Goal: Task Accomplishment & Management: Complete application form

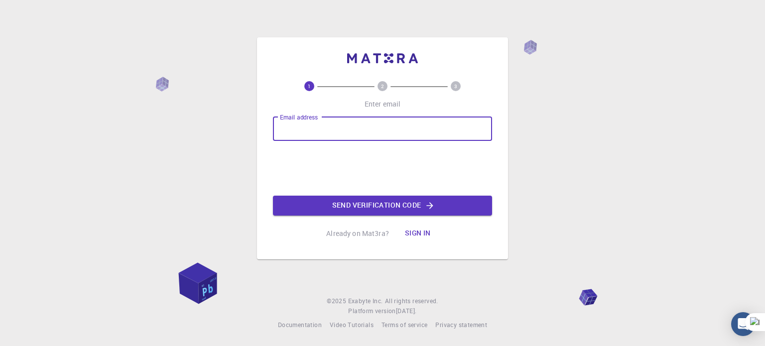
type input "Sara.lemos@acad.ufsm.br"
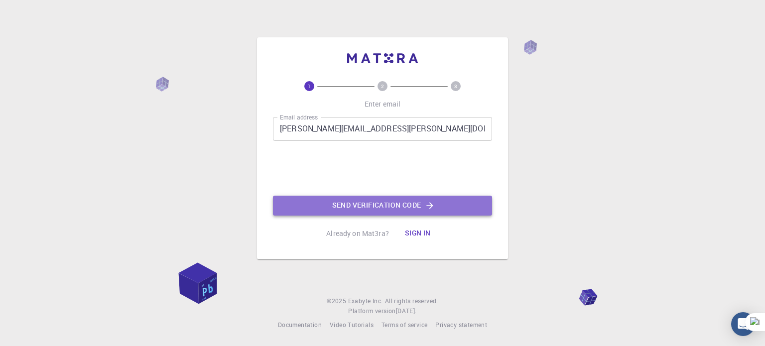
click at [350, 199] on button "Send verification code" at bounding box center [382, 206] width 219 height 20
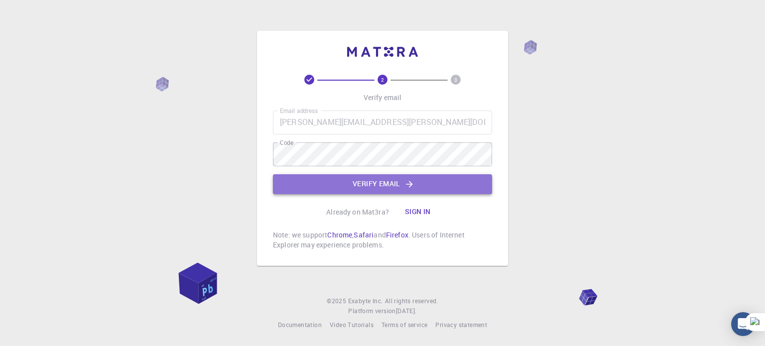
click at [356, 182] on button "Verify email" at bounding box center [382, 184] width 219 height 20
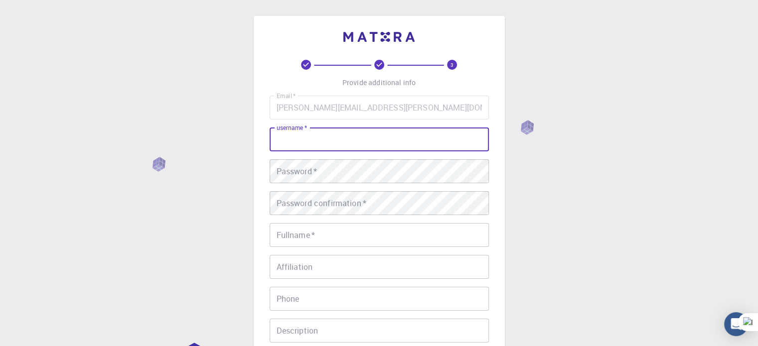
click at [298, 150] on input "username   *" at bounding box center [379, 140] width 219 height 24
type input "Sara"
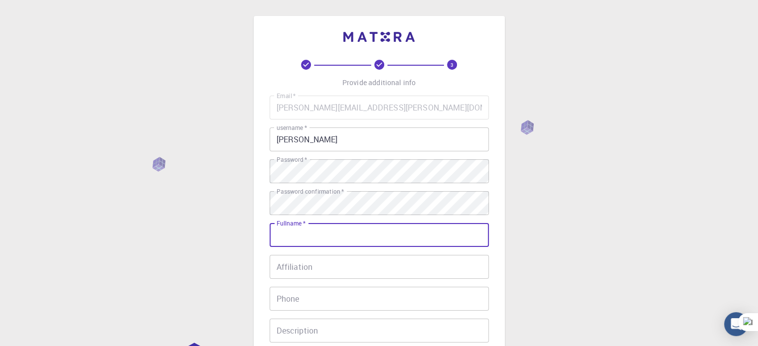
click at [388, 245] on input "Fullname   *" at bounding box center [379, 235] width 219 height 24
type input "[PERSON_NAME]"
type input "55991560230"
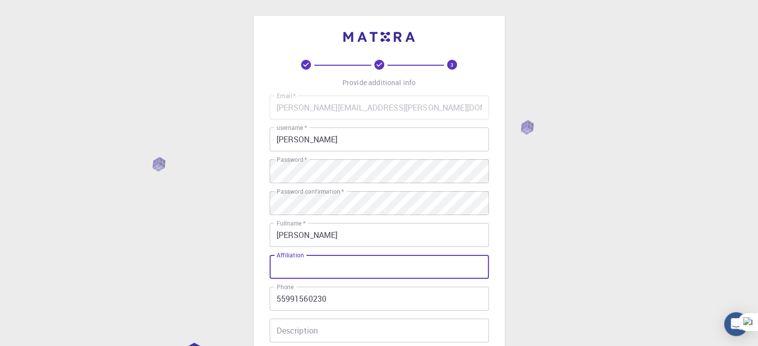
click at [373, 264] on input "Affiliation" at bounding box center [379, 267] width 219 height 24
type input "u"
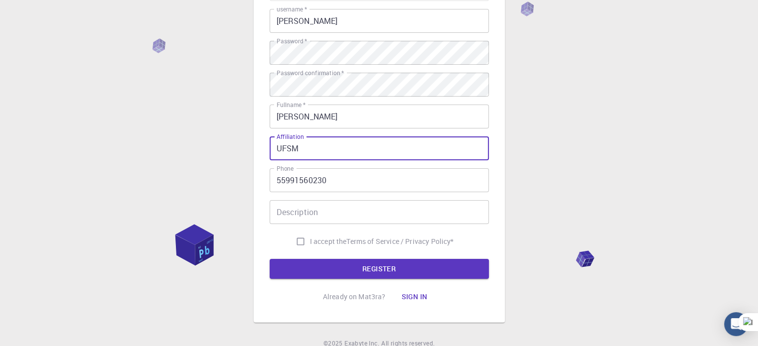
scroll to position [119, 0]
type input "UFSM"
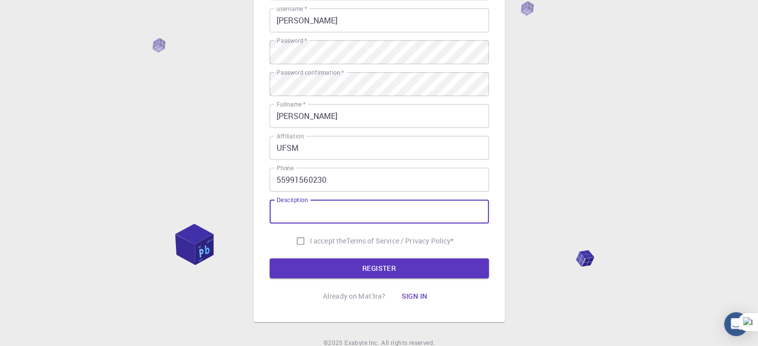
click at [332, 213] on input "Description" at bounding box center [379, 212] width 219 height 24
type input "g"
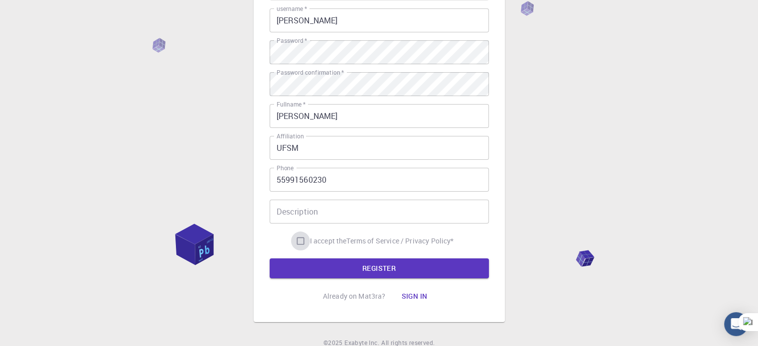
click at [299, 234] on input "I accept the Terms of Service / Privacy Policy *" at bounding box center [300, 241] width 19 height 19
checkbox input "true"
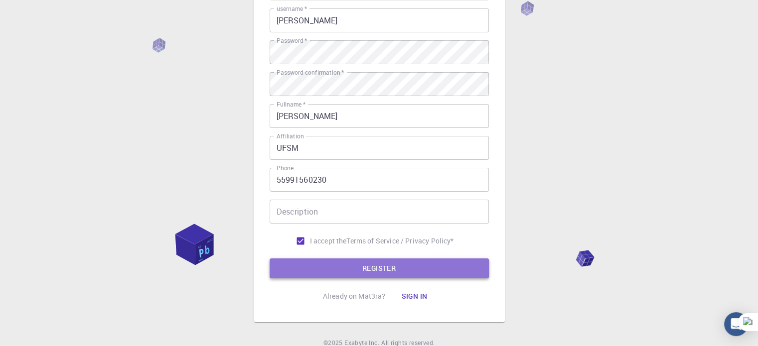
click at [302, 267] on button "REGISTER" at bounding box center [379, 269] width 219 height 20
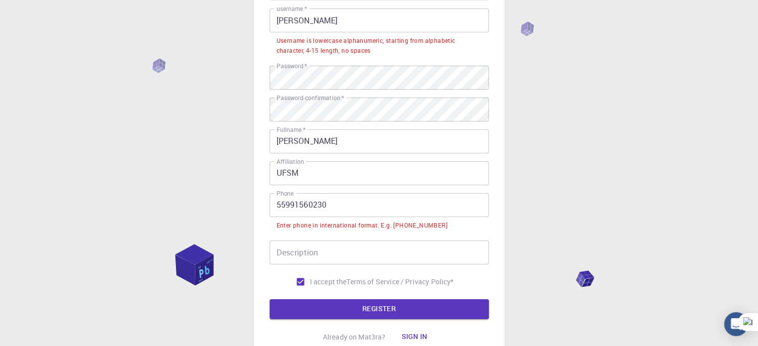
click at [281, 201] on input "55991560230" at bounding box center [379, 205] width 219 height 24
click at [277, 203] on input "55991560230" at bounding box center [379, 205] width 219 height 24
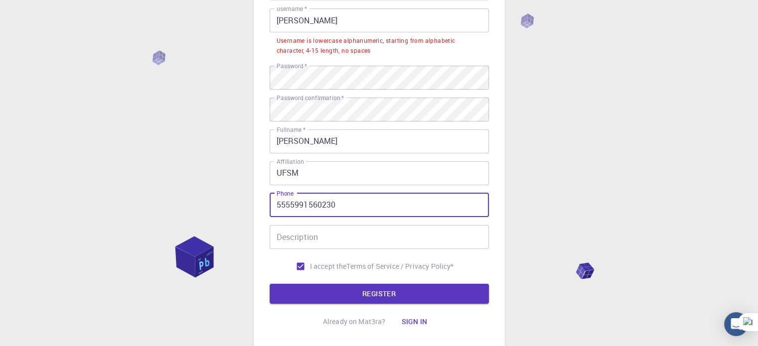
type input "5555991560230"
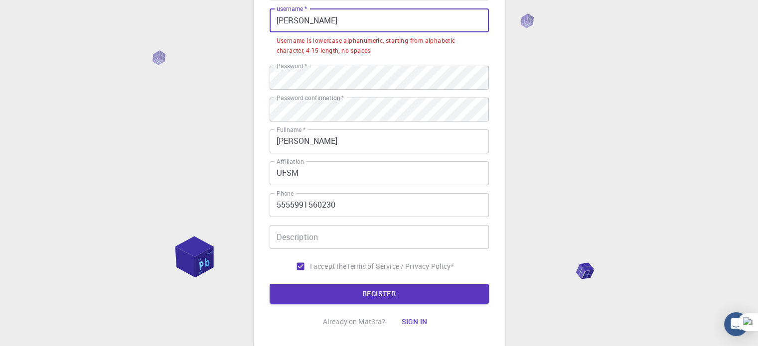
click at [307, 28] on input "Sara" at bounding box center [379, 20] width 219 height 24
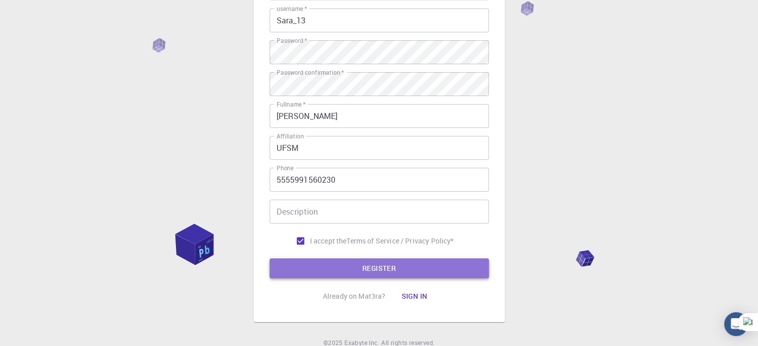
click at [302, 275] on button "REGISTER" at bounding box center [379, 269] width 219 height 20
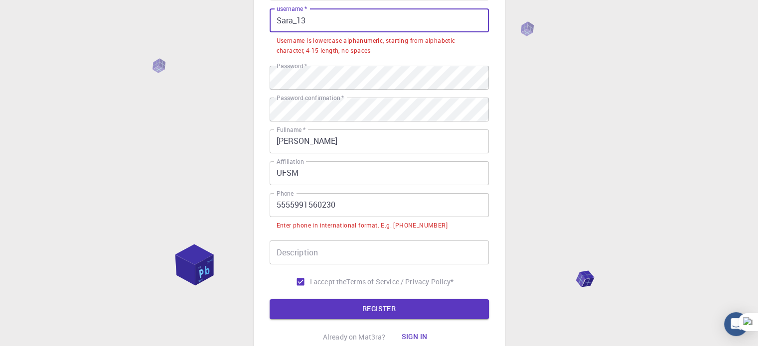
click at [311, 13] on input "Sara_13" at bounding box center [379, 20] width 219 height 24
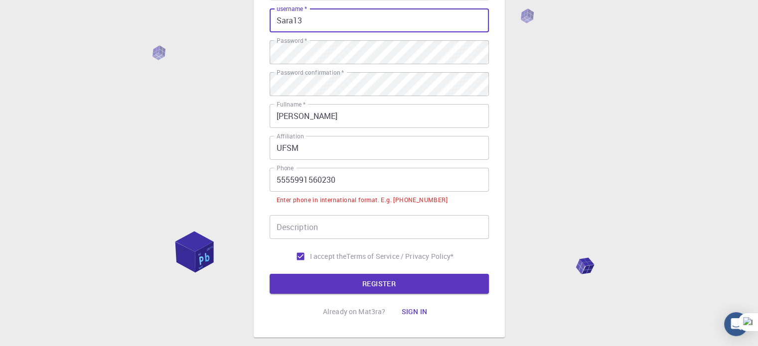
type input "Sara13"
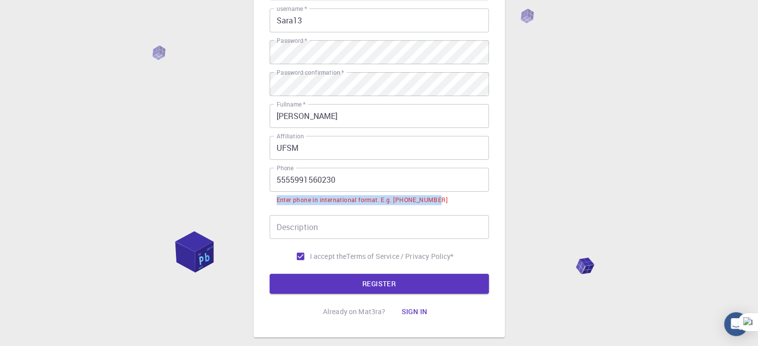
drag, startPoint x: 277, startPoint y: 199, endPoint x: 440, endPoint y: 196, distance: 163.0
click at [440, 196] on li "Enter phone in international format. E.g. +12345678901" at bounding box center [379, 199] width 219 height 15
copy div "Enter phone in international format. E.g. +12345678901"
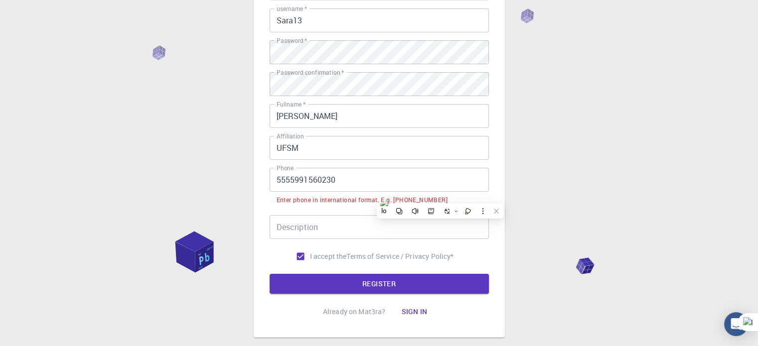
click at [286, 181] on input "5555991560230" at bounding box center [379, 180] width 219 height 24
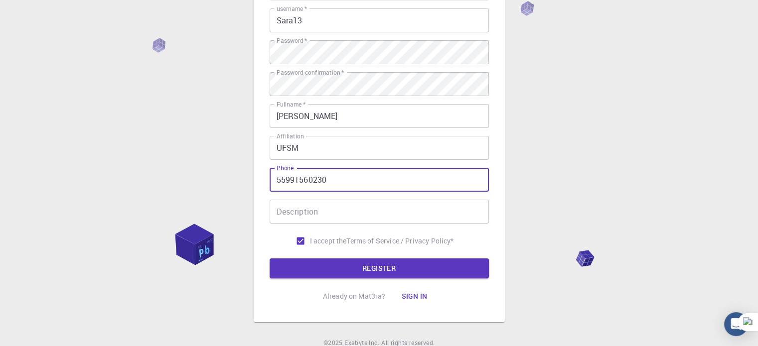
paste input "+55"
click at [306, 205] on input "Description" at bounding box center [379, 212] width 219 height 24
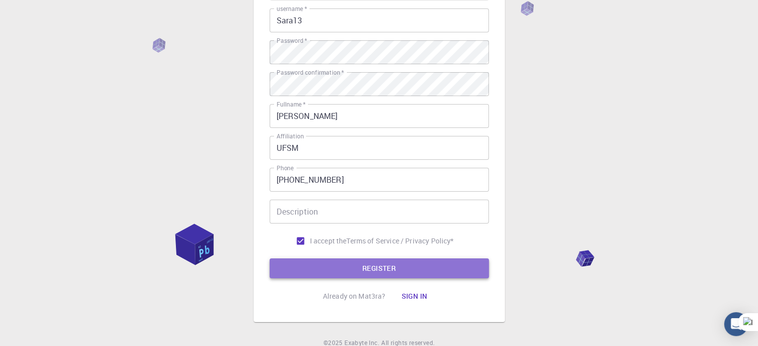
click at [313, 272] on button "REGISTER" at bounding box center [379, 269] width 219 height 20
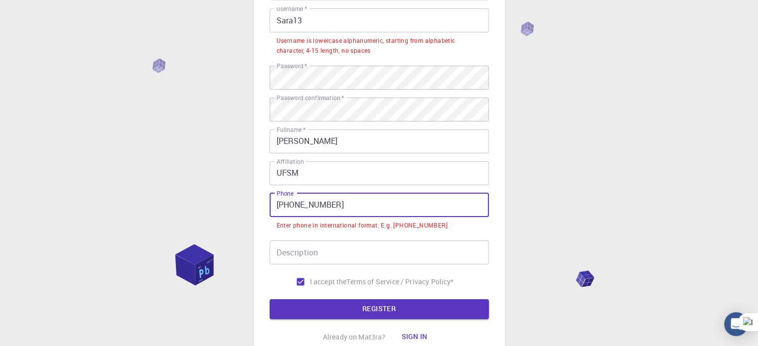
click at [293, 199] on input "+55 55991560230" at bounding box center [379, 205] width 219 height 24
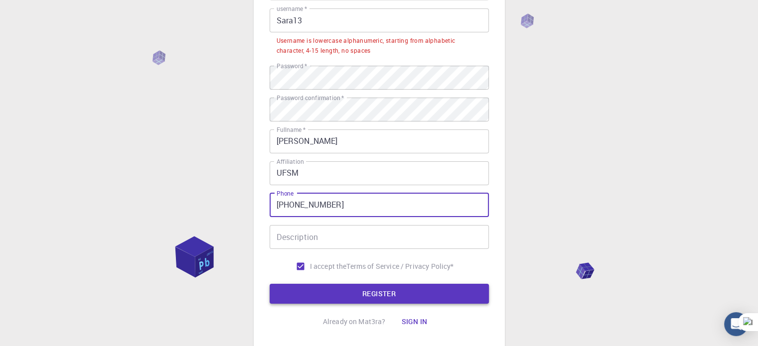
type input "+5555991560230"
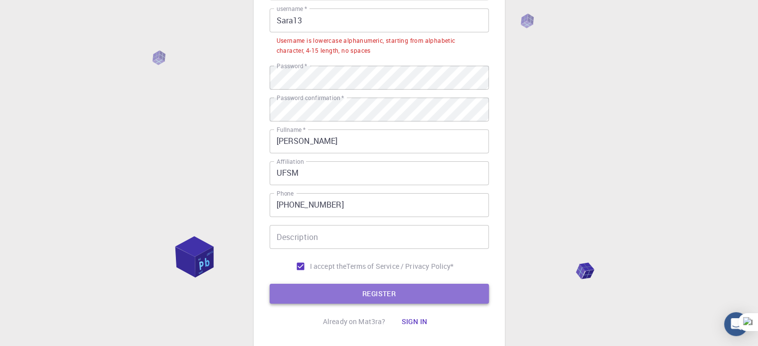
click at [298, 290] on button "REGISTER" at bounding box center [379, 294] width 219 height 20
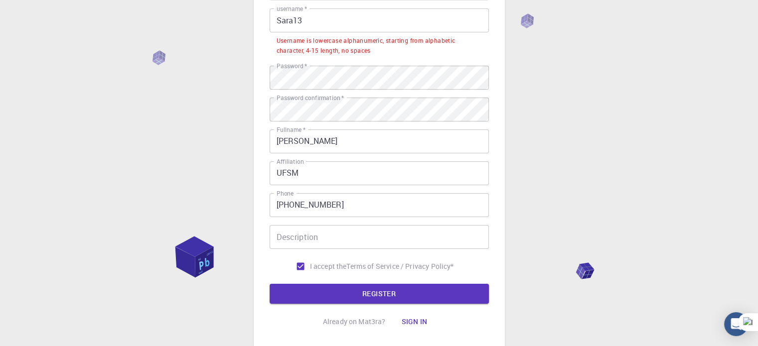
click at [316, 19] on input "Sara13" at bounding box center [379, 20] width 219 height 24
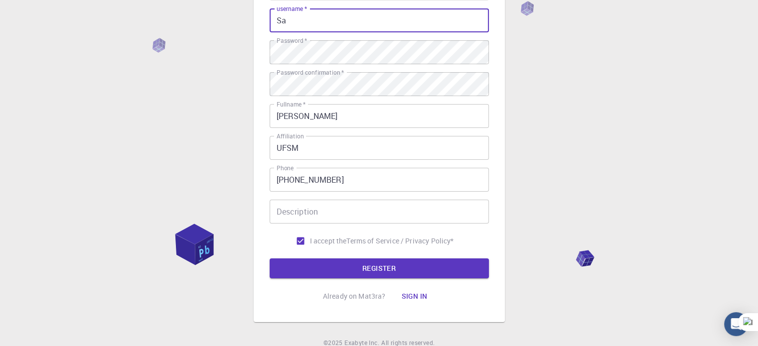
type input "S"
click at [270, 259] on button "REGISTER" at bounding box center [379, 269] width 219 height 20
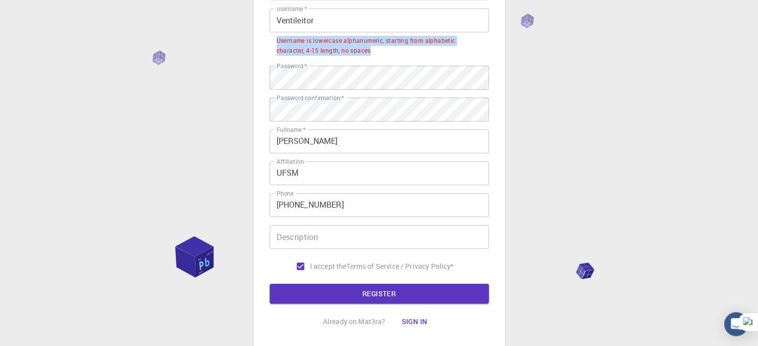
drag, startPoint x: 274, startPoint y: 38, endPoint x: 377, endPoint y: 51, distance: 103.5
click at [377, 51] on li "Username is lowercase alphanumeric, starting from alphabetic character, 4-15 le…" at bounding box center [379, 44] width 219 height 25
copy div "Username is lowercase alphanumeric, starting from alphabetic character, 4-15 le…"
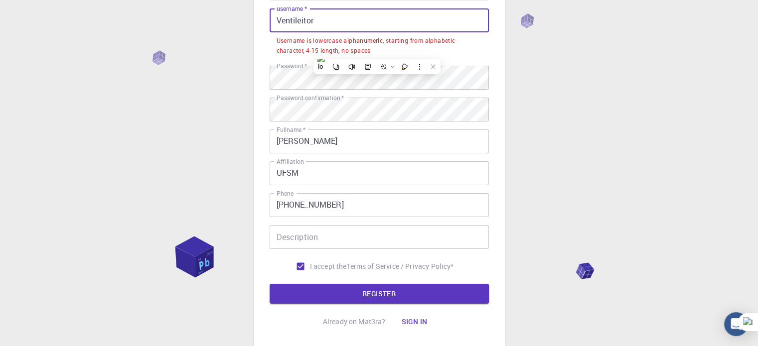
click at [311, 24] on input "Ventileitor" at bounding box center [379, 20] width 219 height 24
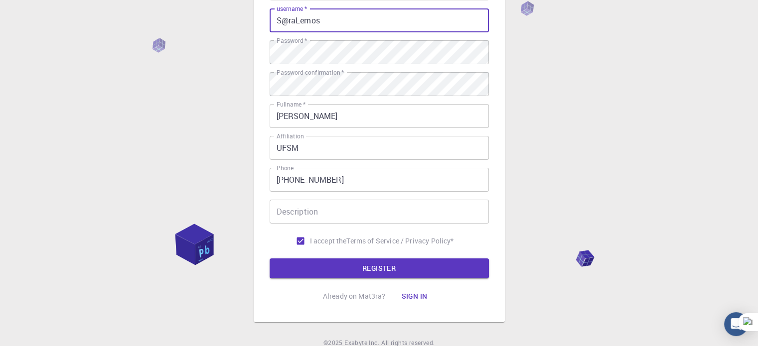
click at [270, 259] on button "REGISTER" at bounding box center [379, 269] width 219 height 20
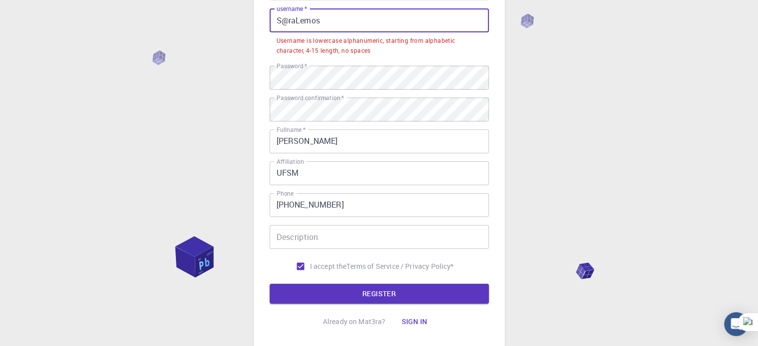
click at [339, 28] on input "S@raLemos" at bounding box center [379, 20] width 219 height 24
paste input "BuStEr_SmItH"
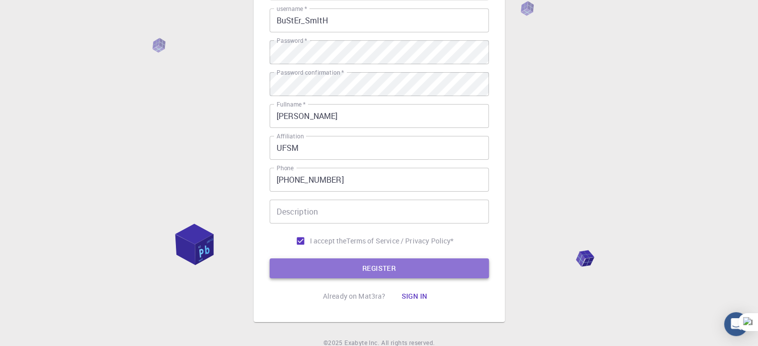
click at [327, 265] on button "REGISTER" at bounding box center [379, 269] width 219 height 20
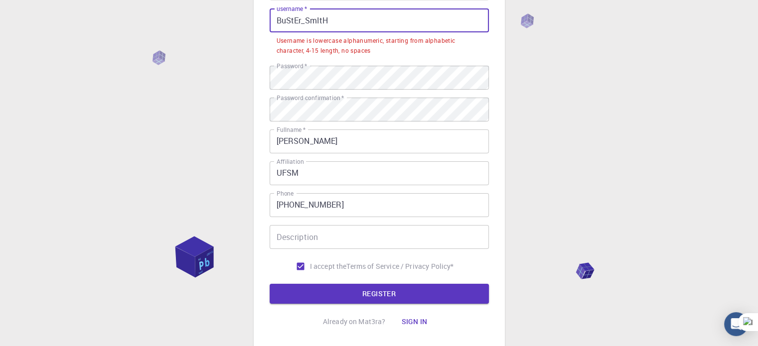
click at [399, 25] on input "BuStEr_SmItH" at bounding box center [379, 20] width 219 height 24
click at [390, 16] on input "BuStEr_SmItH" at bounding box center [379, 20] width 219 height 24
paste input "HottyMcHotty__xXx68"
click at [390, 16] on input "HottyMcHotty__xXx68" at bounding box center [379, 20] width 219 height 24
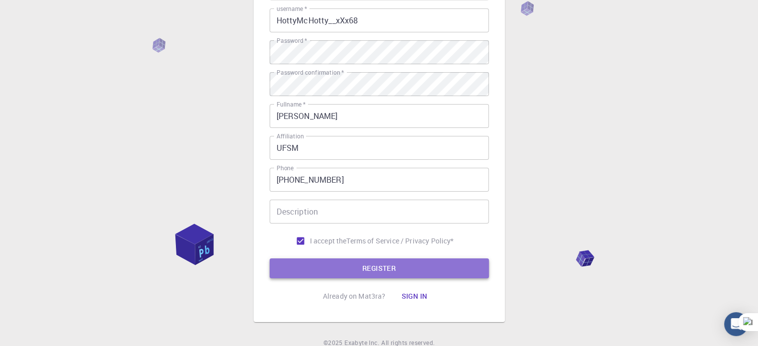
click at [323, 274] on button "REGISTER" at bounding box center [379, 269] width 219 height 20
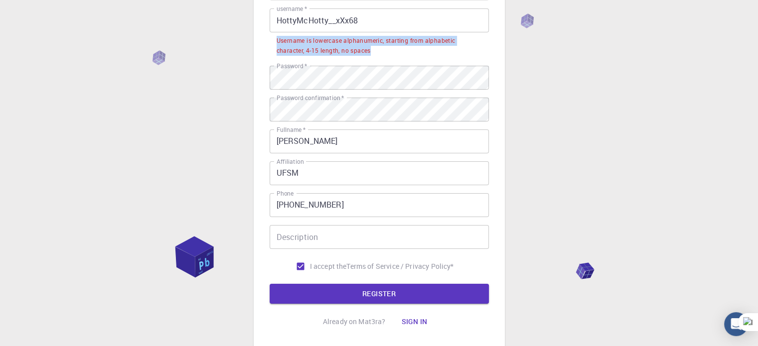
drag, startPoint x: 372, startPoint y: 49, endPoint x: 270, endPoint y: 37, distance: 102.8
click at [270, 37] on li "Username is lowercase alphanumeric, starting from alphabetic character, 4-15 le…" at bounding box center [379, 44] width 219 height 25
copy div "Username is lowercase alphanumeric, starting from alphabetic character, 4-15 le…"
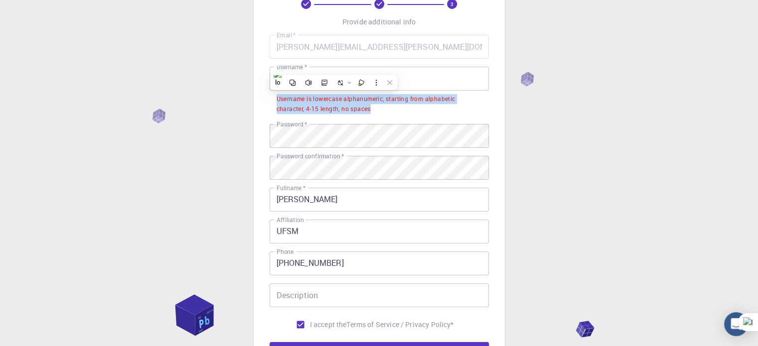
scroll to position [61, 0]
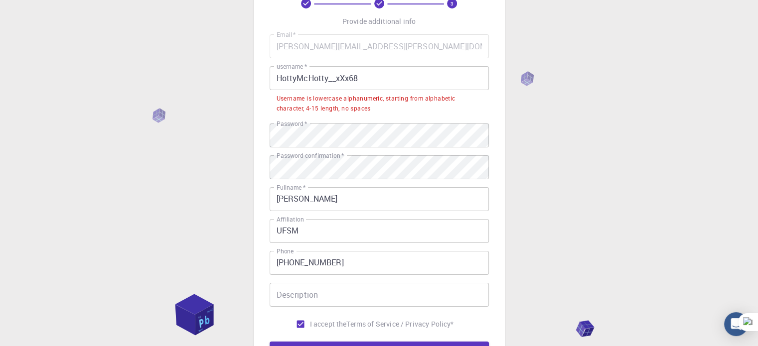
click at [321, 71] on input "HottyMcHotty__xXx68" at bounding box center [379, 78] width 219 height 24
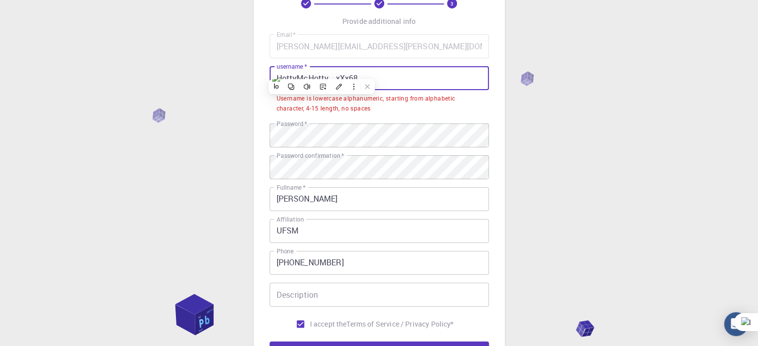
paste input "saragnosia, sarabotica, sarafito, sarafarma"
click at [321, 71] on input "saragnosia, sarabotica, sarafito, sarafarma" at bounding box center [379, 78] width 219 height 24
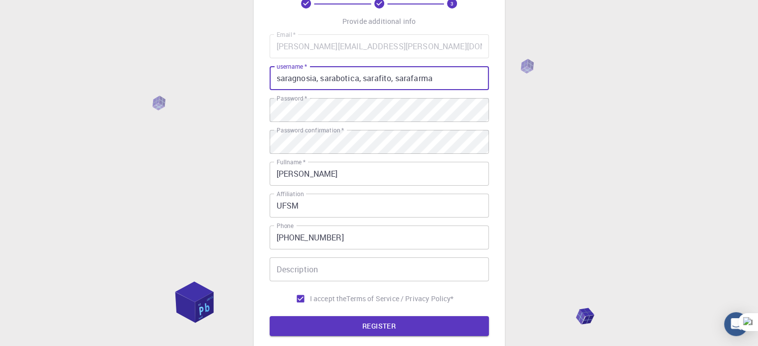
drag, startPoint x: 445, startPoint y: 83, endPoint x: 439, endPoint y: 61, distance: 22.4
click at [439, 61] on div "Email   * Sara.lemos@acad.ufsm.br Email   * username   * saragnosia, sarabotica…" at bounding box center [379, 171] width 219 height 274
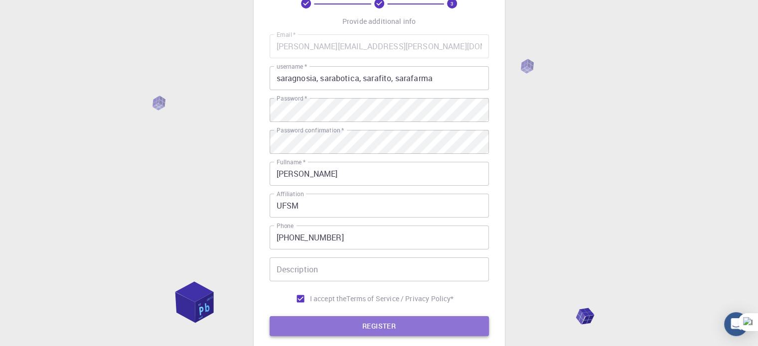
click at [362, 330] on button "REGISTER" at bounding box center [379, 326] width 219 height 20
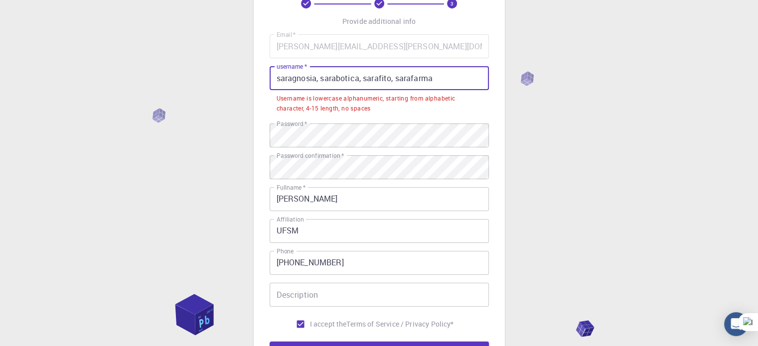
drag, startPoint x: 395, startPoint y: 79, endPoint x: 191, endPoint y: 94, distance: 203.8
click at [191, 94] on div "3 Provide additional info Email   * Sara.lemos@acad.ufsm.br Email   * username …" at bounding box center [379, 205] width 758 height 533
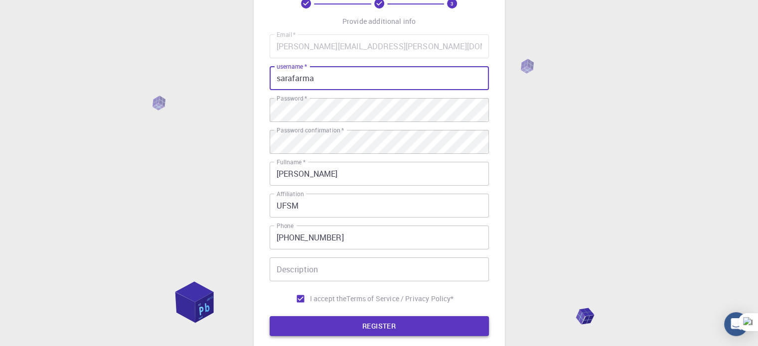
type input "sarafarma"
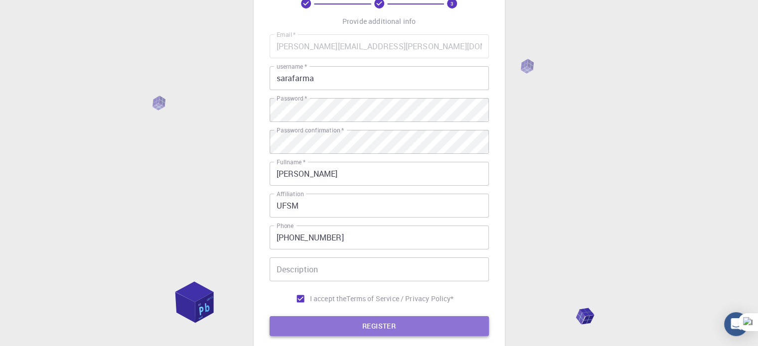
click at [376, 320] on button "REGISTER" at bounding box center [379, 326] width 219 height 20
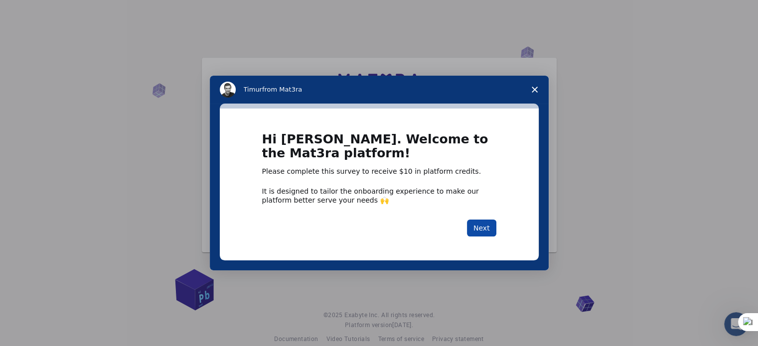
click at [473, 227] on button "Next" at bounding box center [481, 228] width 29 height 17
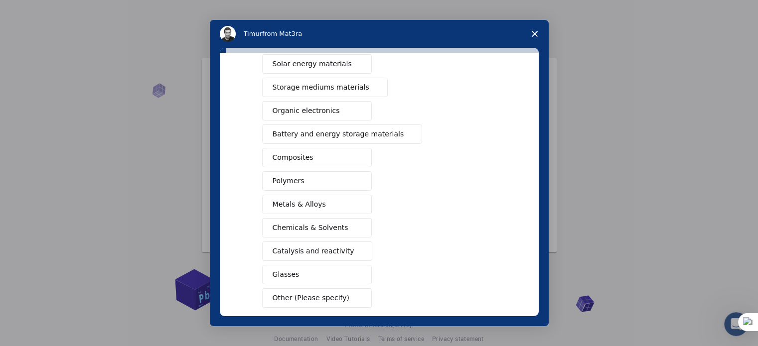
scroll to position [86, 0]
click at [340, 174] on button "Polymers" at bounding box center [317, 179] width 110 height 19
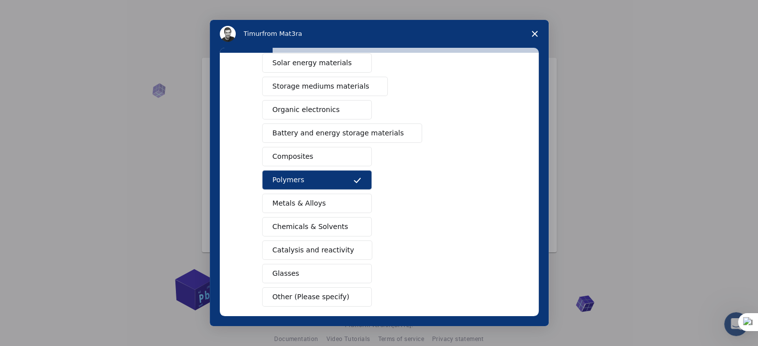
click at [341, 223] on button "Chemicals & Solvents" at bounding box center [317, 226] width 110 height 19
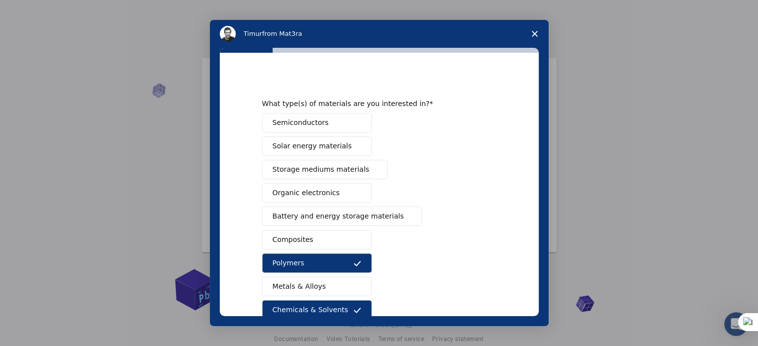
scroll to position [0, 0]
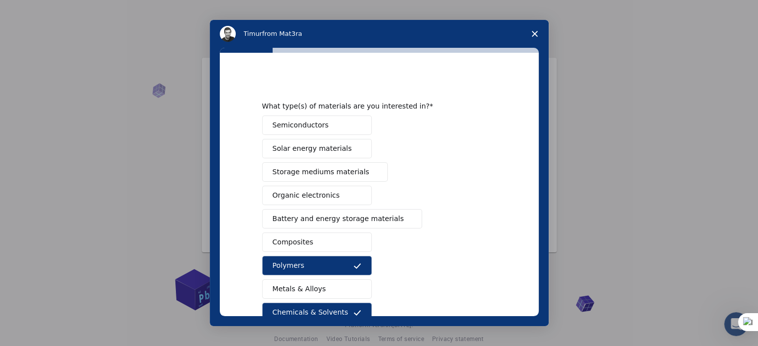
click at [319, 197] on span "Organic electronics" at bounding box center [306, 195] width 67 height 10
click at [348, 248] on button "Composites" at bounding box center [317, 242] width 110 height 19
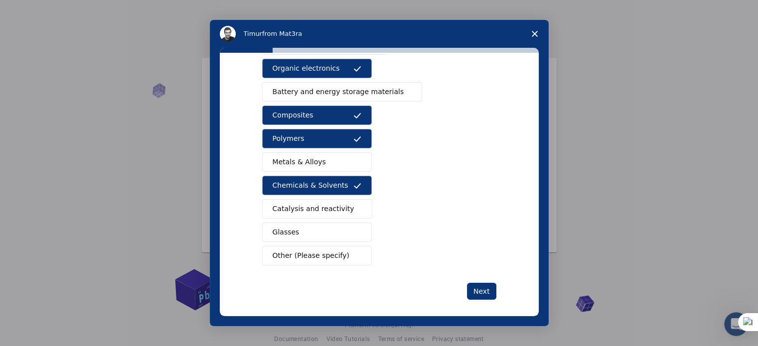
scroll to position [132, 0]
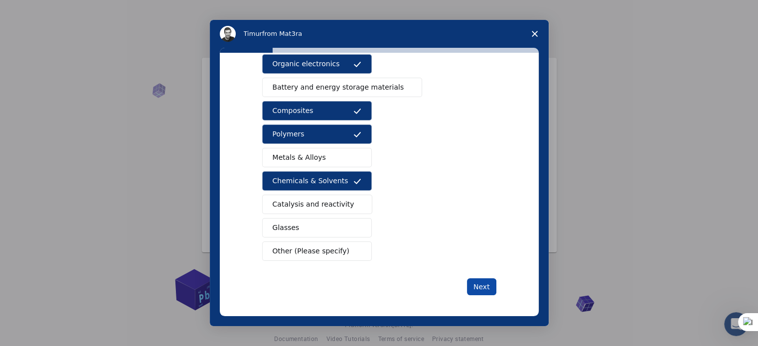
click at [488, 285] on button "Next" at bounding box center [481, 287] width 29 height 17
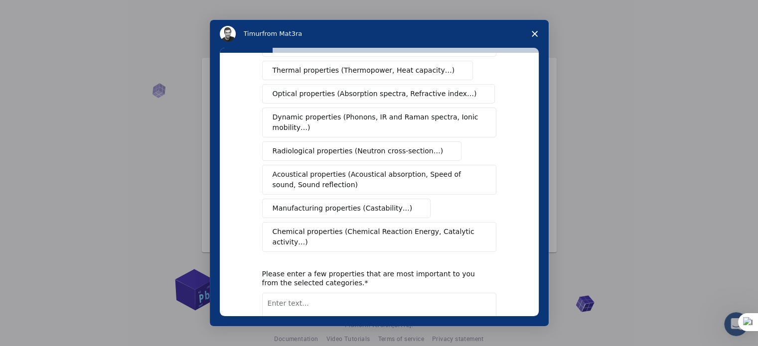
scroll to position [0, 0]
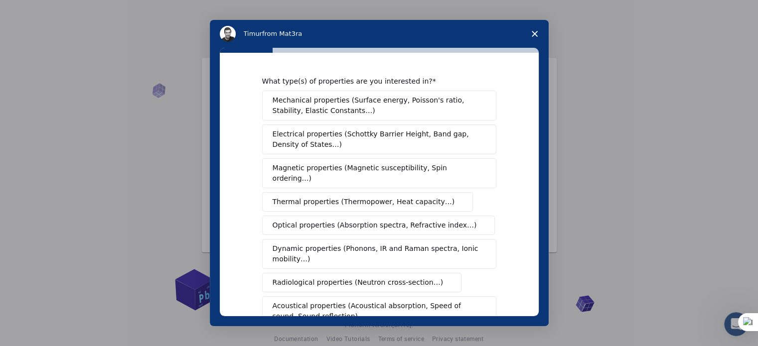
click at [307, 93] on button "Mechanical properties (Surface energy, Poisson's ratio, Stability, Elastic Cons…" at bounding box center [379, 106] width 234 height 30
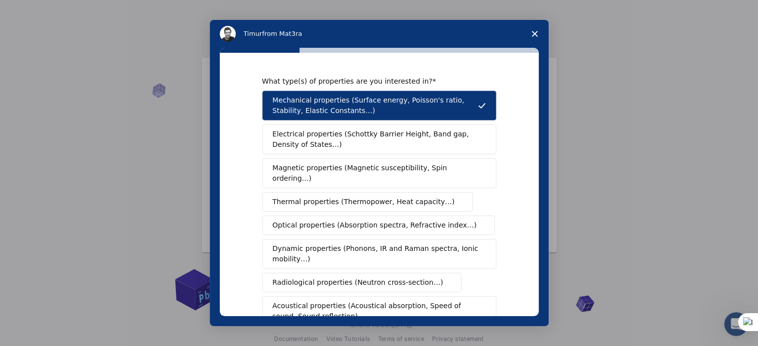
click at [299, 140] on span "Electrical properties (Schottky Barrier Height, Band gap, Density of States…)" at bounding box center [376, 139] width 207 height 21
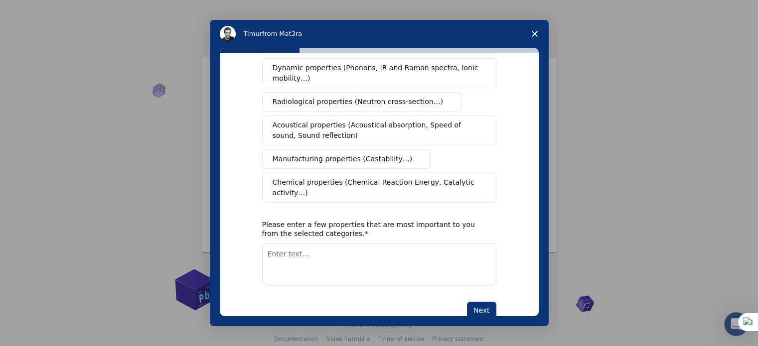
scroll to position [181, 0]
click at [383, 177] on span "Chemical properties (Chemical Reaction Energy, Catalytic activity…)" at bounding box center [376, 187] width 206 height 21
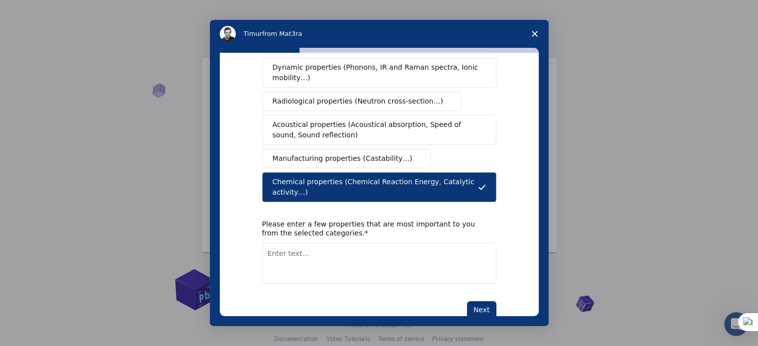
click at [373, 159] on div "Mechanical properties (Surface energy, Poisson's ratio, Stability, Elastic Cons…" at bounding box center [379, 55] width 234 height 293
click at [373, 153] on span "Manufacturing properties (Castability…)" at bounding box center [343, 158] width 140 height 10
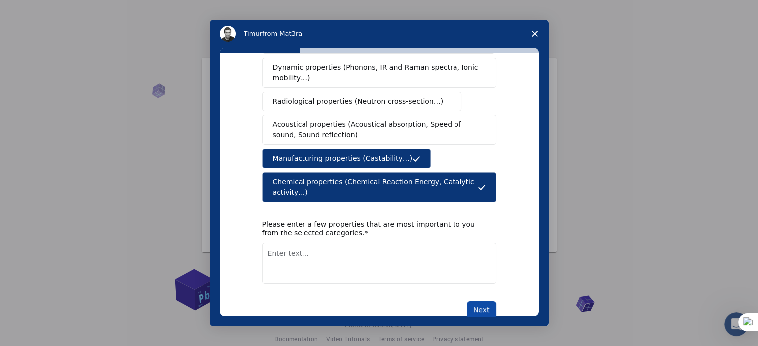
click at [468, 301] on button "Next" at bounding box center [481, 309] width 29 height 17
click at [384, 245] on textarea "Enter text..." at bounding box center [379, 263] width 234 height 41
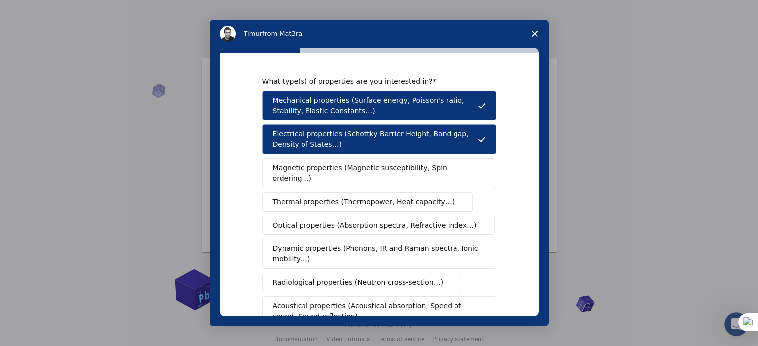
scroll to position [183, 0]
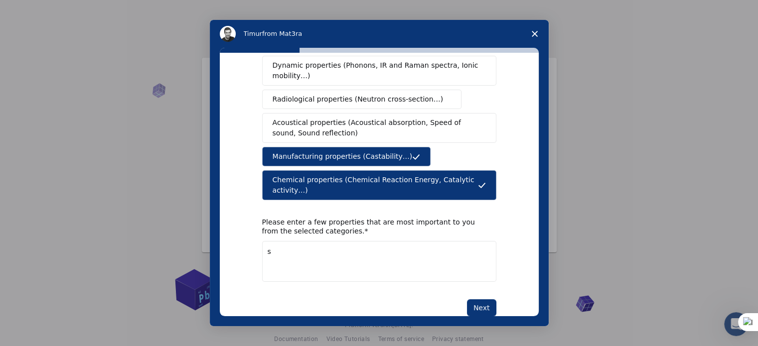
click at [292, 241] on textarea "s" at bounding box center [379, 261] width 234 height 41
type textarea "s"
type textarea "D"
type textarea "Stability"
click at [480, 299] on button "Next" at bounding box center [481, 307] width 29 height 17
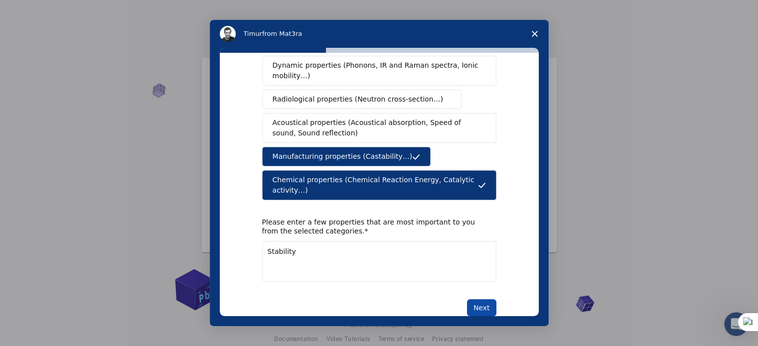
scroll to position [0, 0]
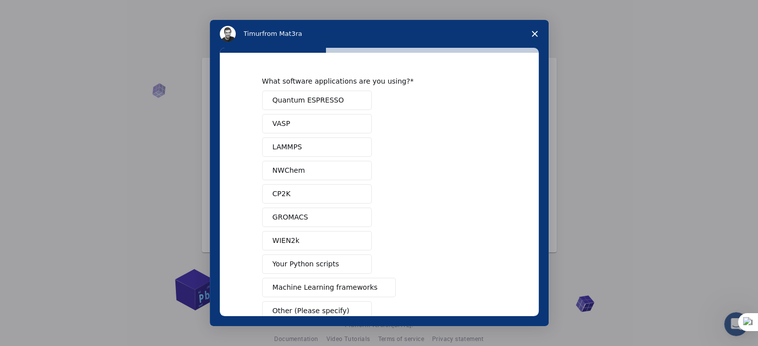
click at [409, 192] on div "Quantum ESPRESSO VASP LAMMPS NWChem CP2K GROMACS WIEN2k Your Python scripts Mac…" at bounding box center [379, 206] width 234 height 230
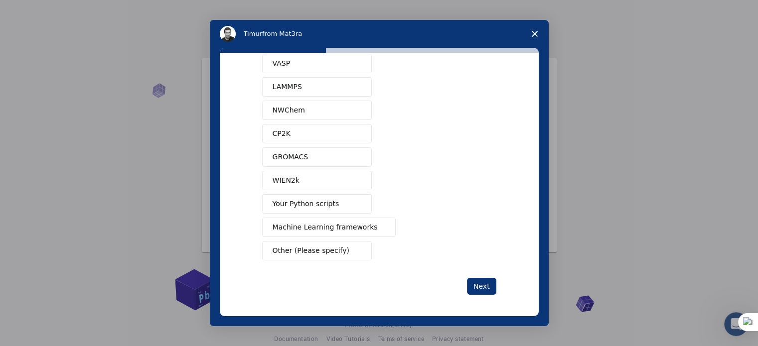
click at [336, 208] on button "Your Python scripts" at bounding box center [317, 203] width 110 height 19
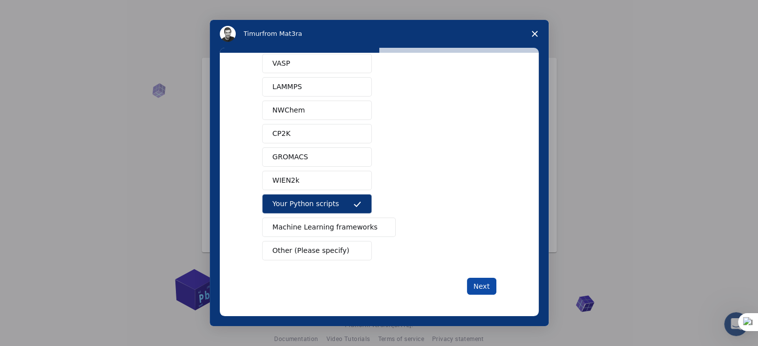
click at [474, 278] on button "Next" at bounding box center [481, 286] width 29 height 17
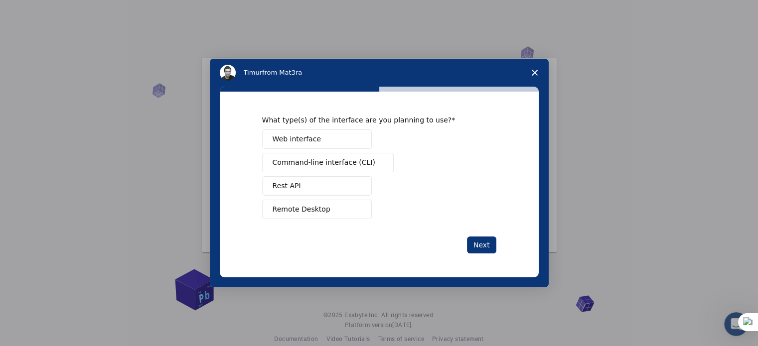
scroll to position [0, 0]
click at [343, 194] on button "Rest API" at bounding box center [317, 185] width 110 height 19
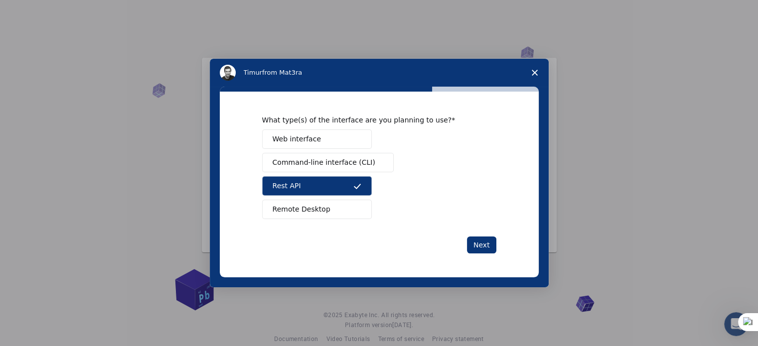
click at [341, 204] on button "Remote Desktop" at bounding box center [317, 209] width 110 height 19
click at [349, 191] on button "Rest API" at bounding box center [317, 185] width 110 height 19
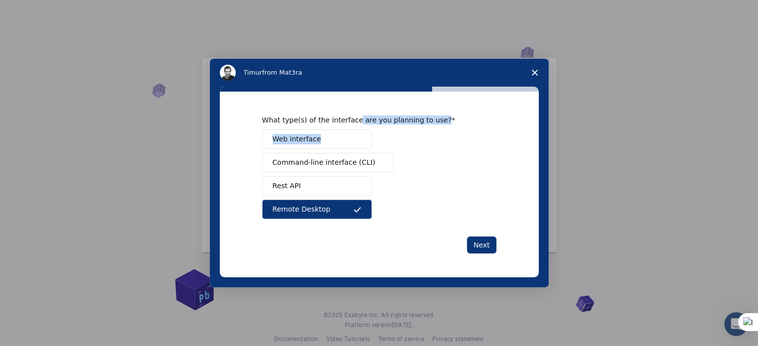
click at [348, 129] on div "What type(s) of the interface are you planning to use? Web interface Command-li…" at bounding box center [379, 168] width 234 height 104
click at [348, 131] on button "Web interface" at bounding box center [317, 139] width 110 height 19
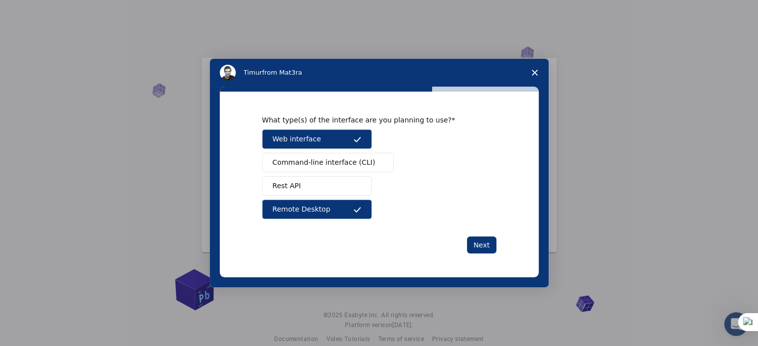
click at [482, 236] on div "What type(s) of the interface are you planning to use? Web interface Command-li…" at bounding box center [379, 185] width 234 height 138
drag, startPoint x: 482, startPoint y: 236, endPoint x: 487, endPoint y: 245, distance: 10.3
click at [487, 245] on div "What type(s) of the interface are you planning to use? Web interface Command-li…" at bounding box center [379, 185] width 234 height 138
click at [487, 245] on button "Next" at bounding box center [481, 245] width 29 height 17
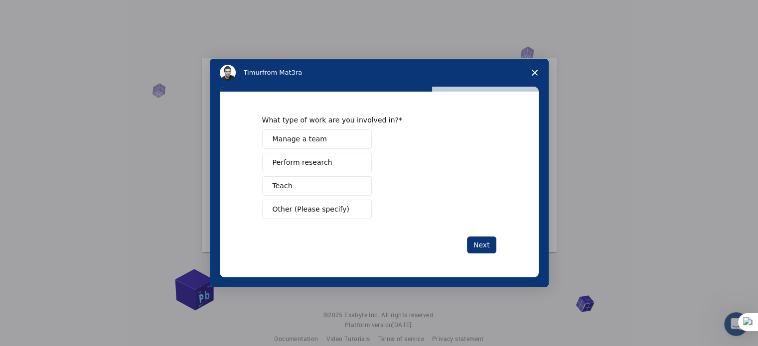
click at [344, 185] on button "Teach" at bounding box center [317, 185] width 110 height 19
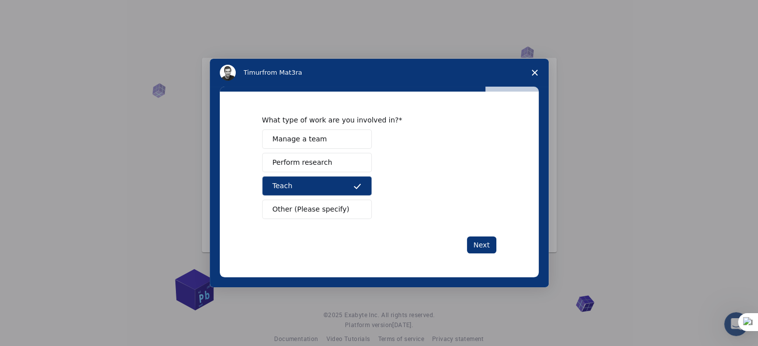
click at [358, 162] on span "Intercom messenger" at bounding box center [357, 163] width 8 height 8
click at [352, 182] on button "Teach" at bounding box center [317, 185] width 110 height 19
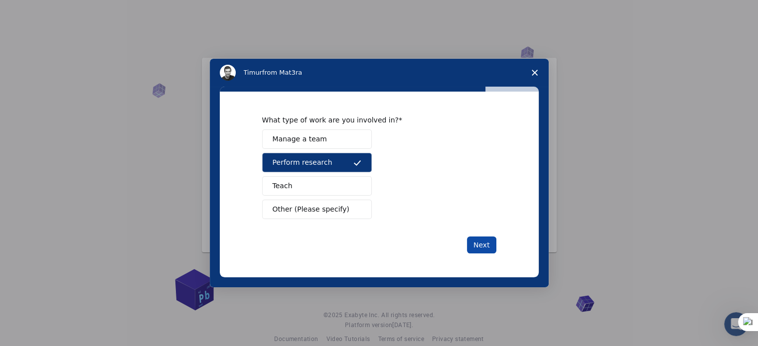
click at [493, 249] on button "Next" at bounding box center [481, 245] width 29 height 17
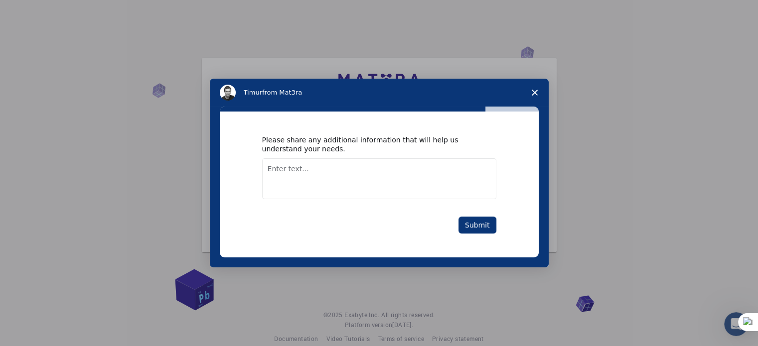
click at [452, 186] on textarea "Enter text..." at bounding box center [379, 178] width 234 height 41
type textarea "no"
click at [473, 219] on button "Submit" at bounding box center [477, 225] width 38 height 17
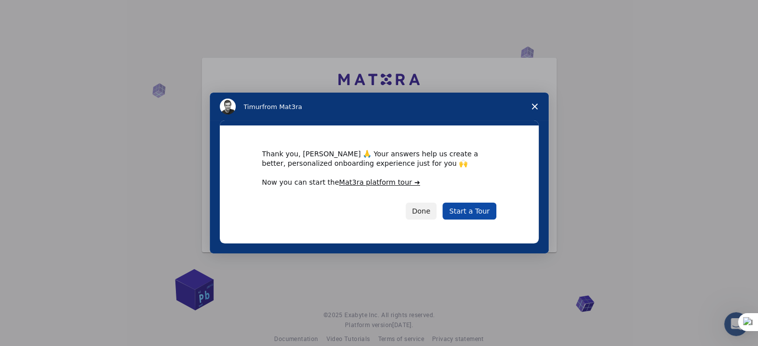
click at [469, 207] on link "Start a Tour" at bounding box center [468, 211] width 53 height 17
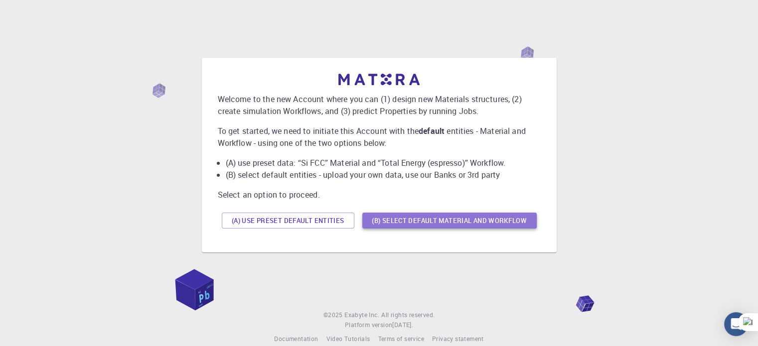
click at [384, 219] on button "(B) Select default material and workflow" at bounding box center [449, 221] width 174 height 16
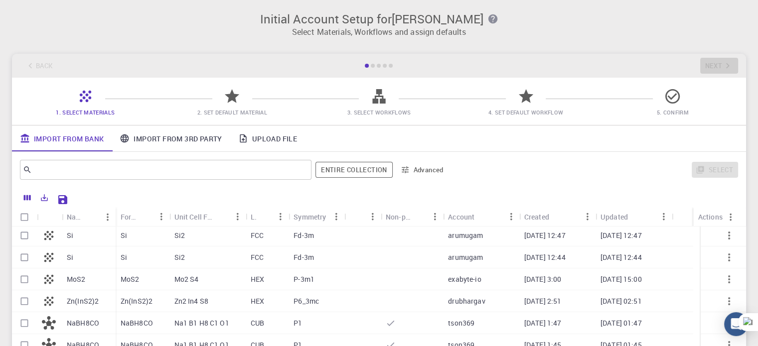
scroll to position [114, 0]
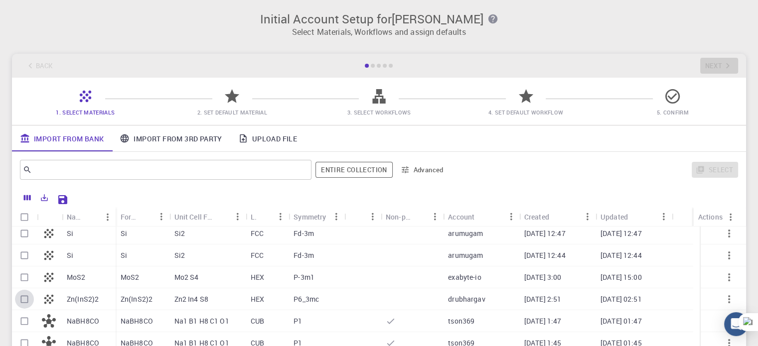
click at [21, 298] on input "Select row" at bounding box center [24, 299] width 19 height 19
checkbox input "true"
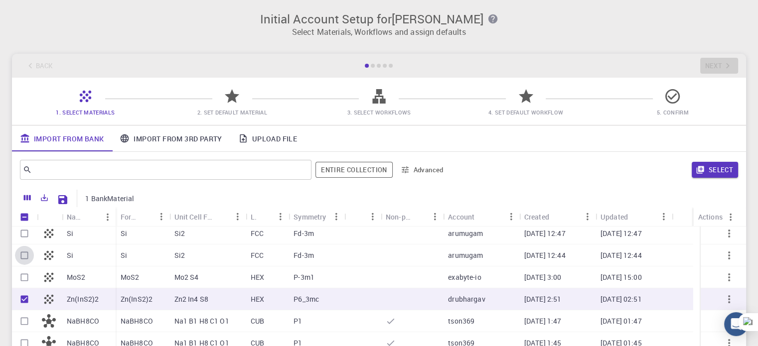
click at [24, 254] on input "Select row" at bounding box center [24, 255] width 19 height 19
checkbox input "true"
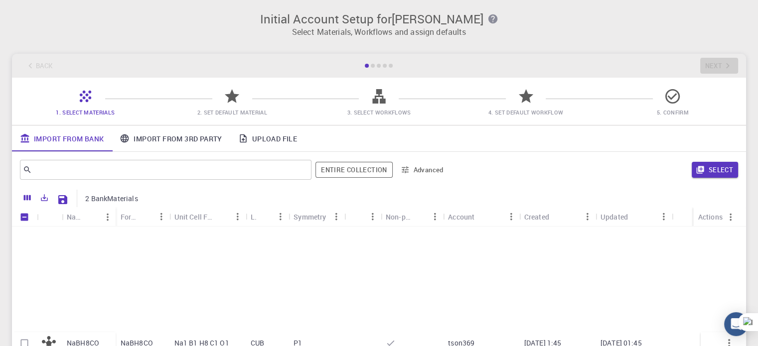
scroll to position [284, 0]
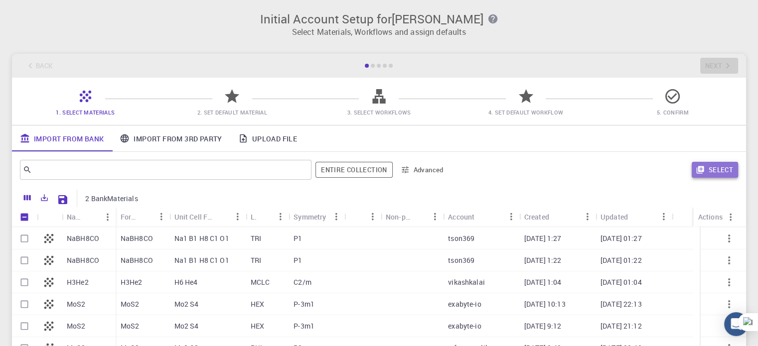
click at [717, 171] on button "Select" at bounding box center [715, 170] width 46 height 16
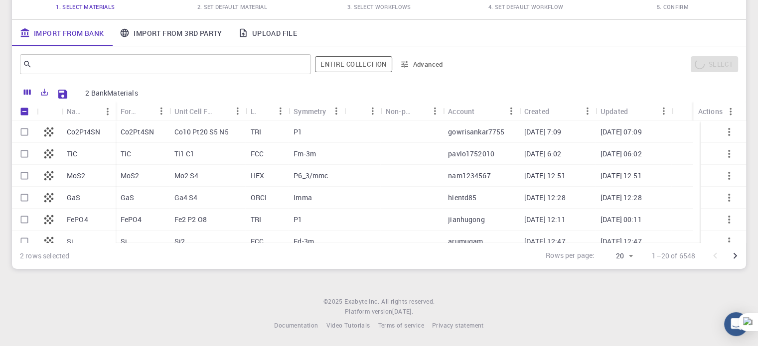
scroll to position [0, 0]
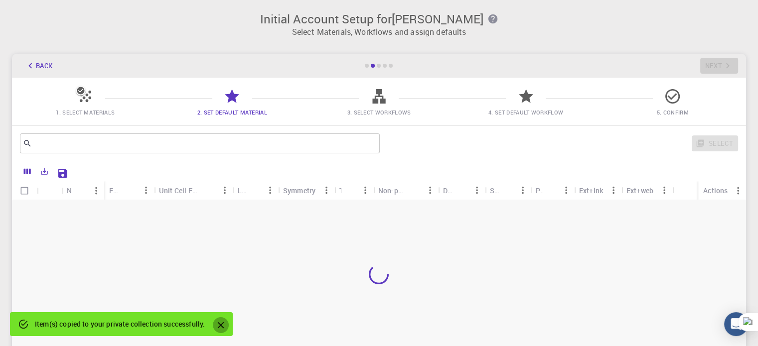
click at [221, 321] on icon "Close" at bounding box center [220, 325] width 11 height 11
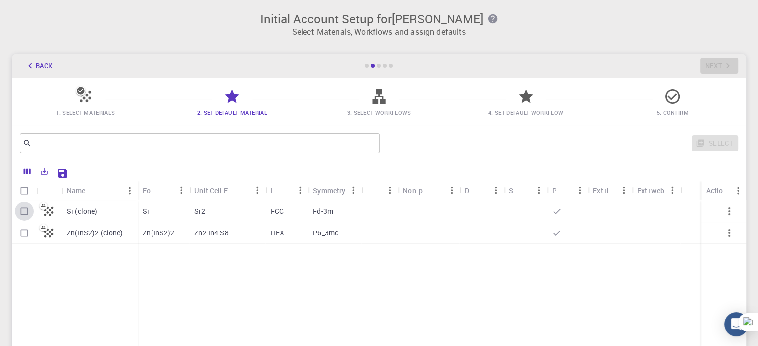
click at [25, 216] on input "Select row" at bounding box center [24, 211] width 19 height 19
checkbox input "true"
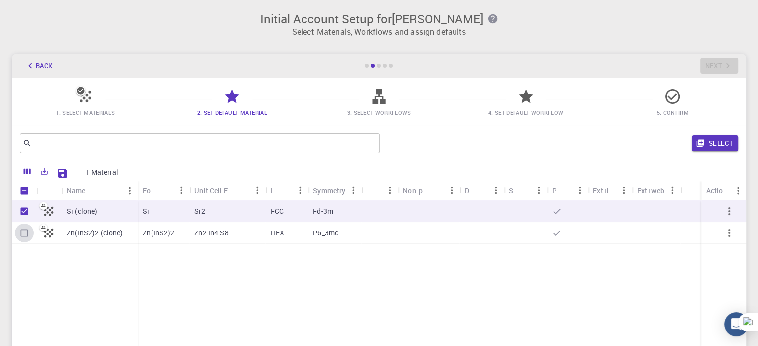
click at [24, 227] on input "Select row" at bounding box center [24, 233] width 19 height 19
checkbox input "true"
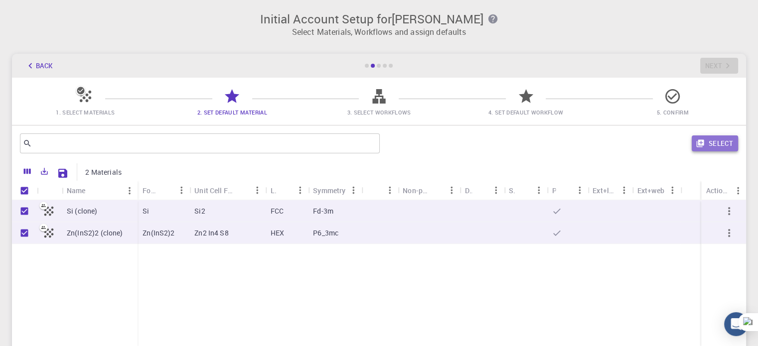
click at [708, 145] on button "Select" at bounding box center [715, 144] width 46 height 16
checkbox input "false"
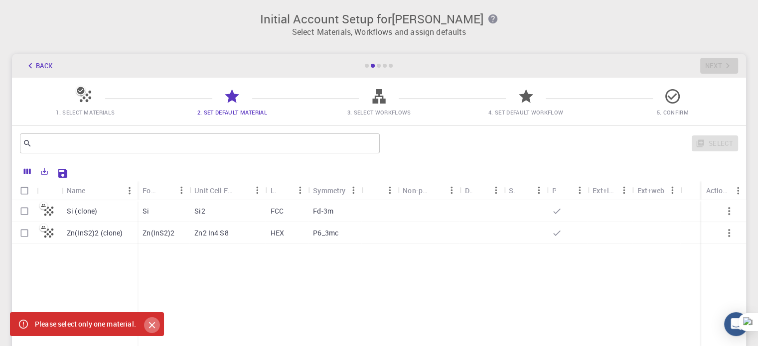
click at [155, 329] on icon "Close" at bounding box center [151, 325] width 11 height 11
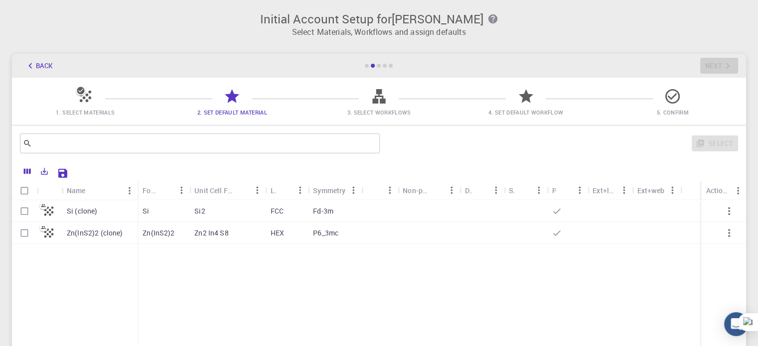
click at [96, 238] on p "Zn(InS2)2 (clone)" at bounding box center [95, 233] width 56 height 10
checkbox input "true"
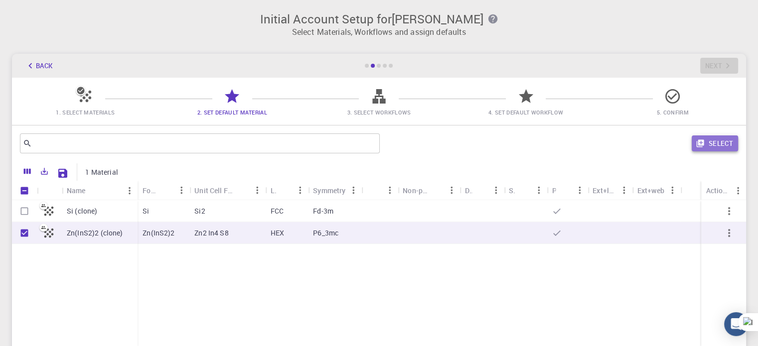
click at [703, 139] on icon "button" at bounding box center [700, 143] width 9 height 9
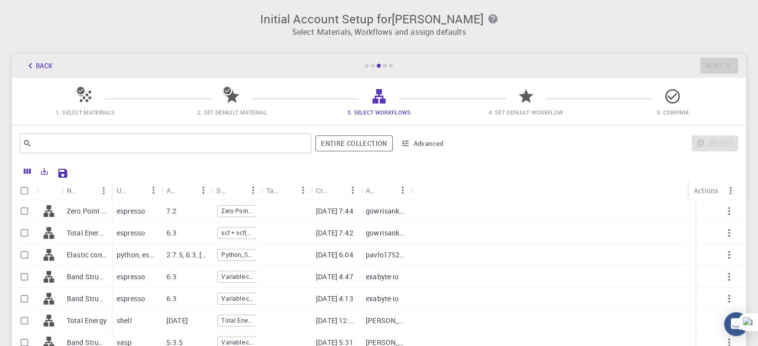
click at [72, 253] on p "Elastic constant (QE) ver.2.2 (clone) (clone)" at bounding box center [87, 255] width 40 height 10
checkbox input "true"
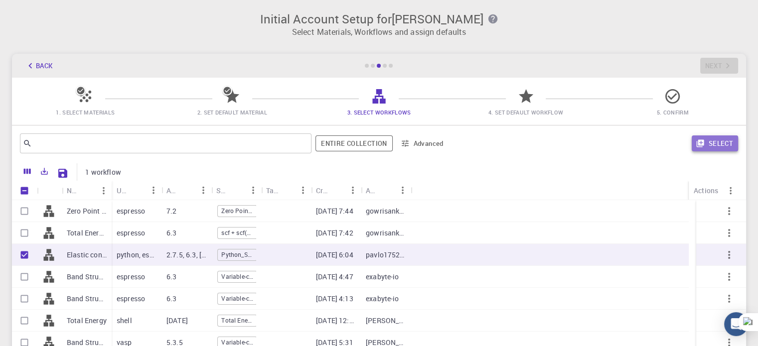
click at [718, 139] on button "Select" at bounding box center [715, 144] width 46 height 16
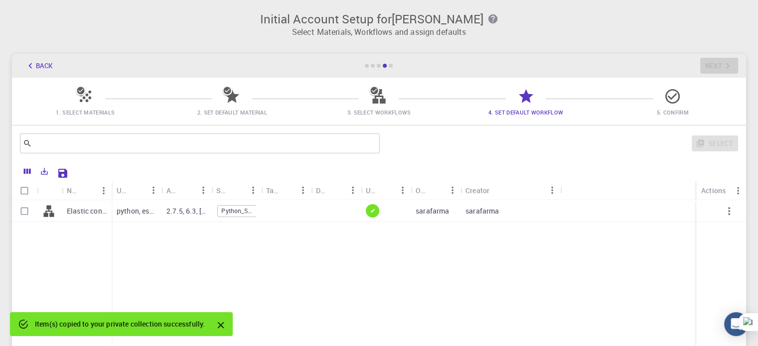
click at [149, 203] on div "python, espresso, shell" at bounding box center [137, 211] width 50 height 22
checkbox input "true"
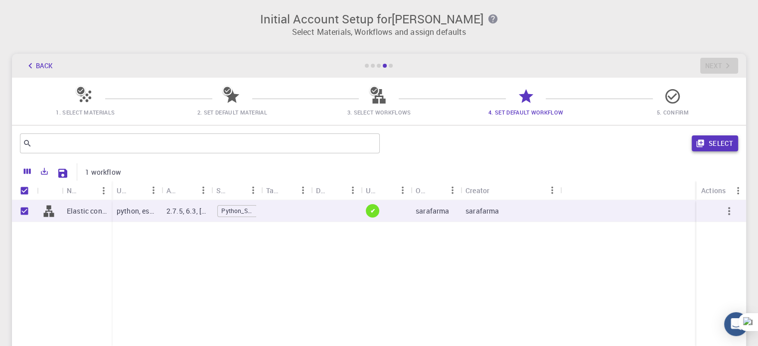
click at [713, 148] on button "Select" at bounding box center [715, 144] width 46 height 16
click at [713, 148] on div "Select" at bounding box center [560, 144] width 355 height 24
